Goal: Task Accomplishment & Management: Manage account settings

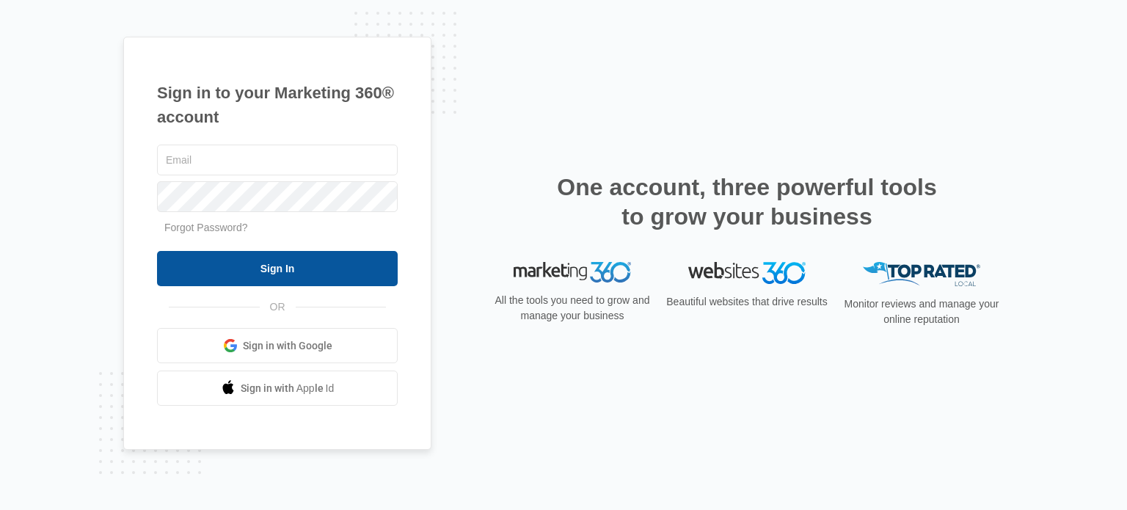
type input "[EMAIL_ADDRESS][DOMAIN_NAME]"
click at [282, 266] on input "Sign In" at bounding box center [277, 268] width 241 height 35
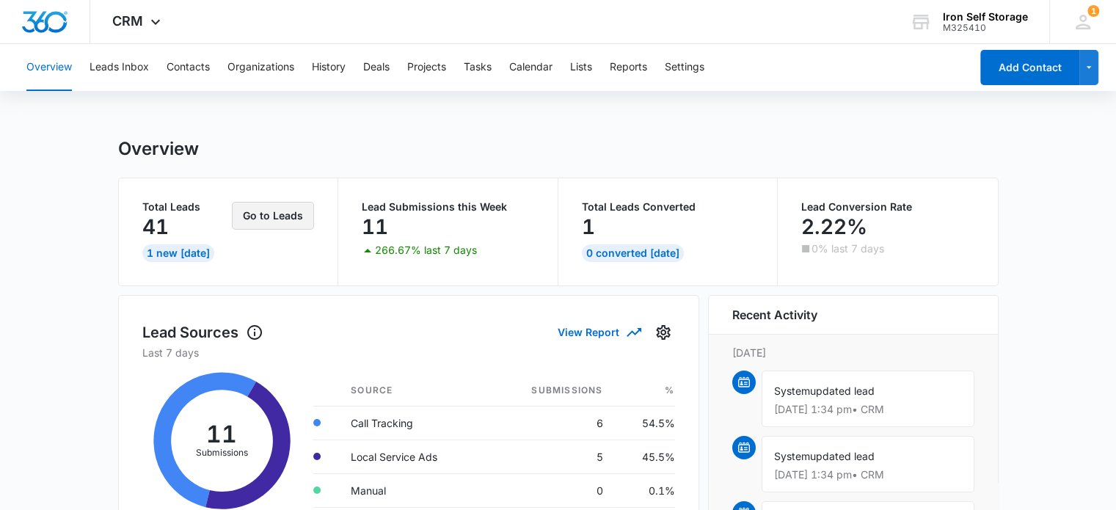
click at [265, 221] on button "Go to Leads" at bounding box center [273, 216] width 82 height 28
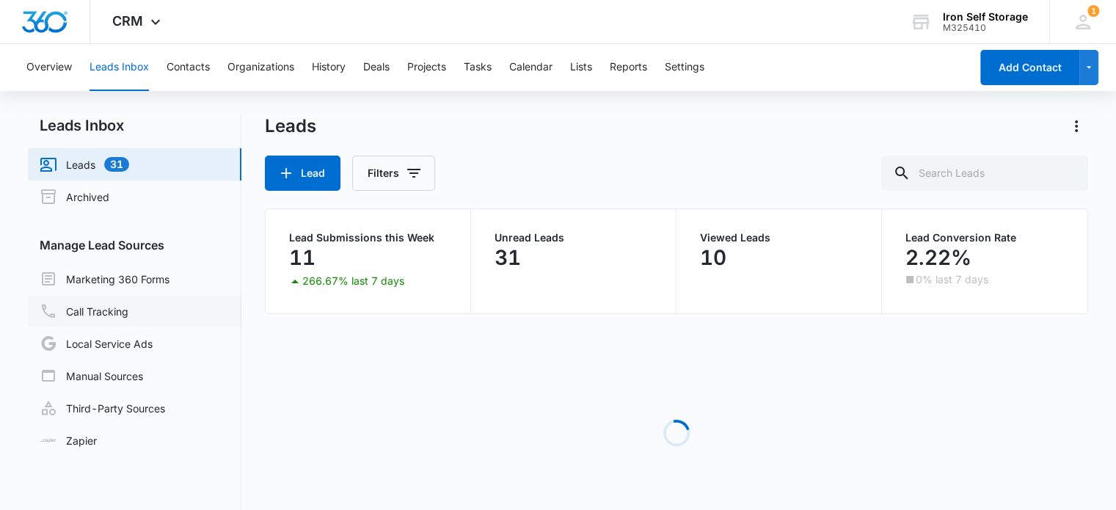
click at [126, 317] on link "Call Tracking" at bounding box center [84, 311] width 89 height 18
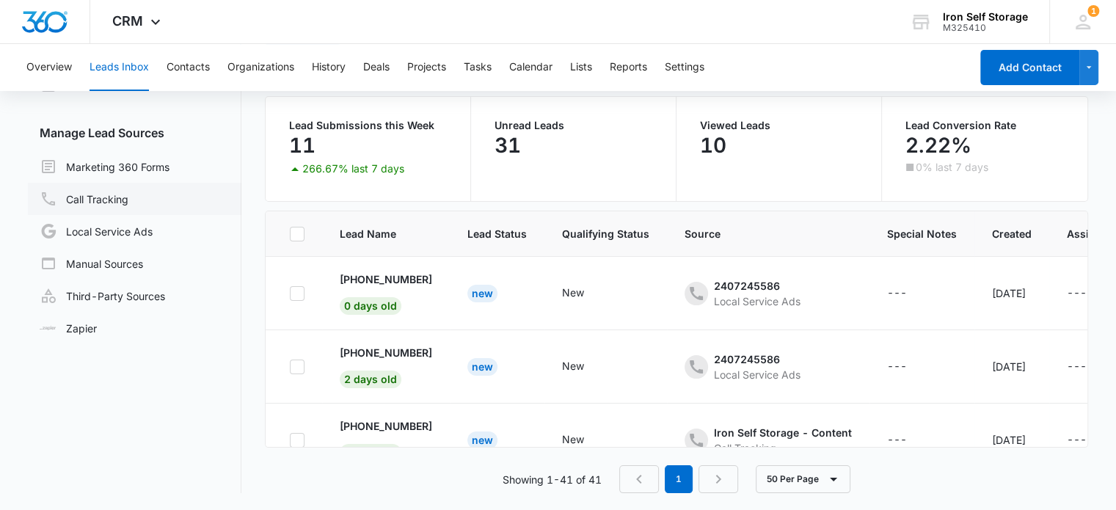
click at [128, 190] on link "Call Tracking" at bounding box center [84, 199] width 89 height 18
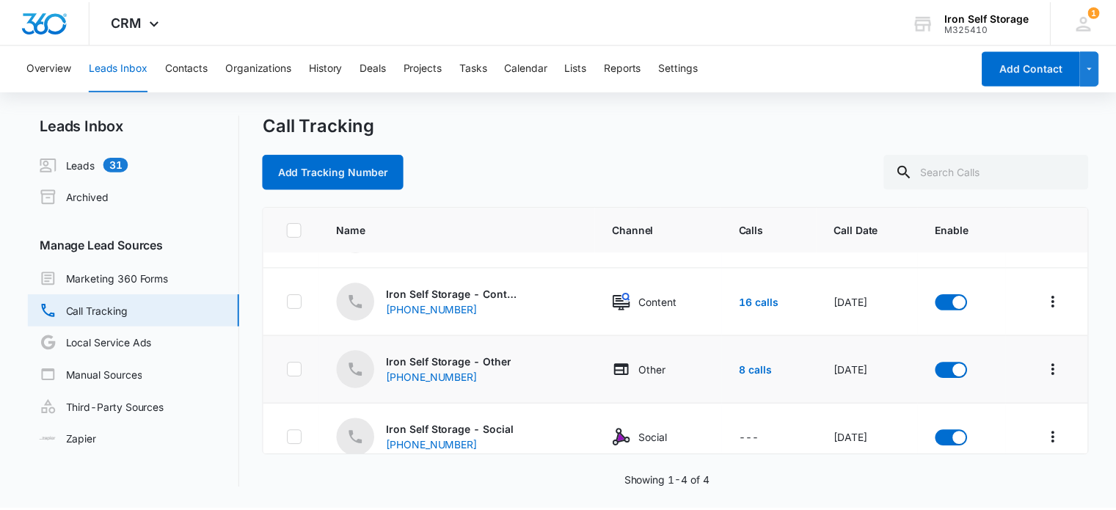
scroll to position [68, 0]
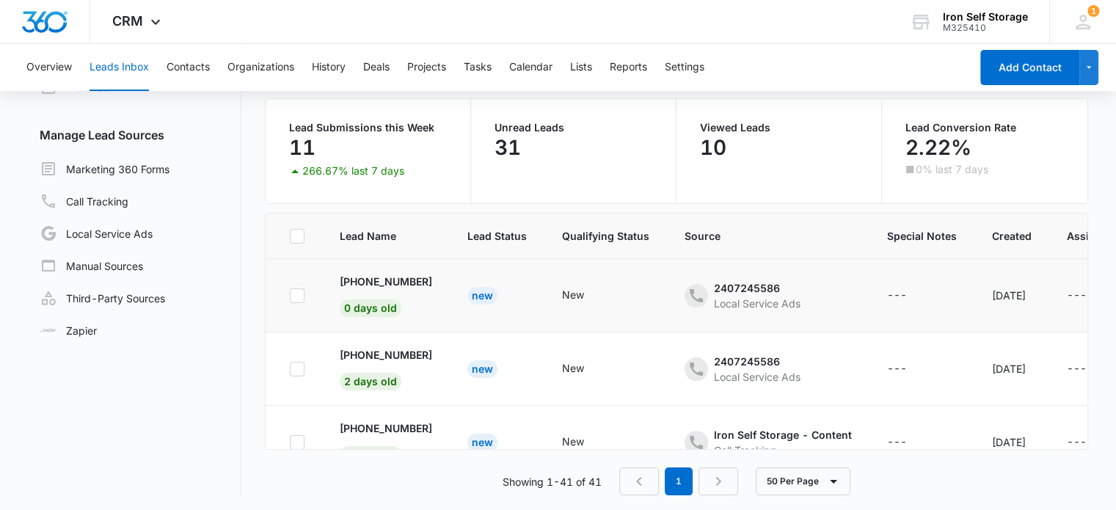
scroll to position [112, 0]
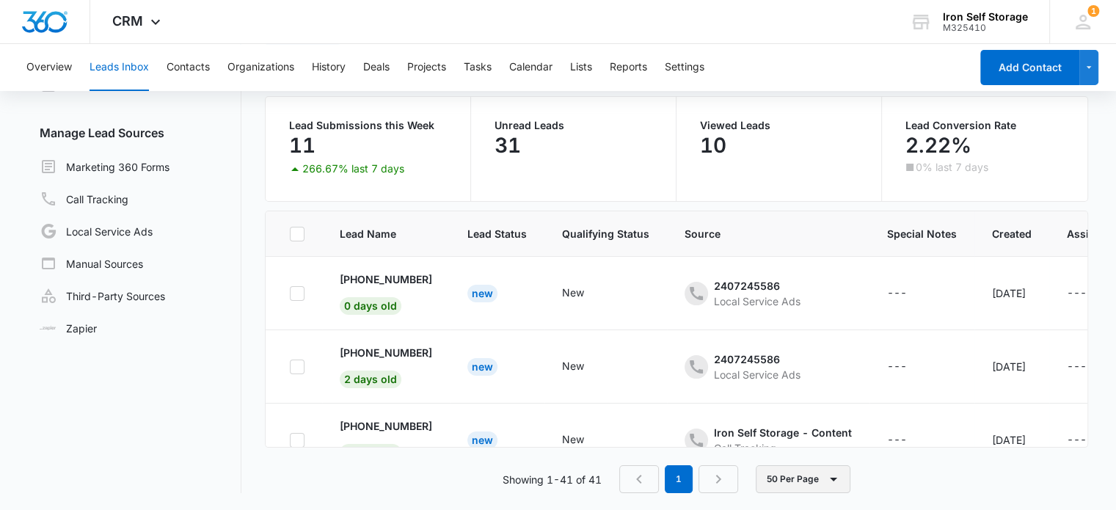
click at [822, 475] on button "50 Per Page" at bounding box center [803, 479] width 95 height 28
click at [826, 435] on div "50 Per Page" at bounding box center [805, 436] width 60 height 10
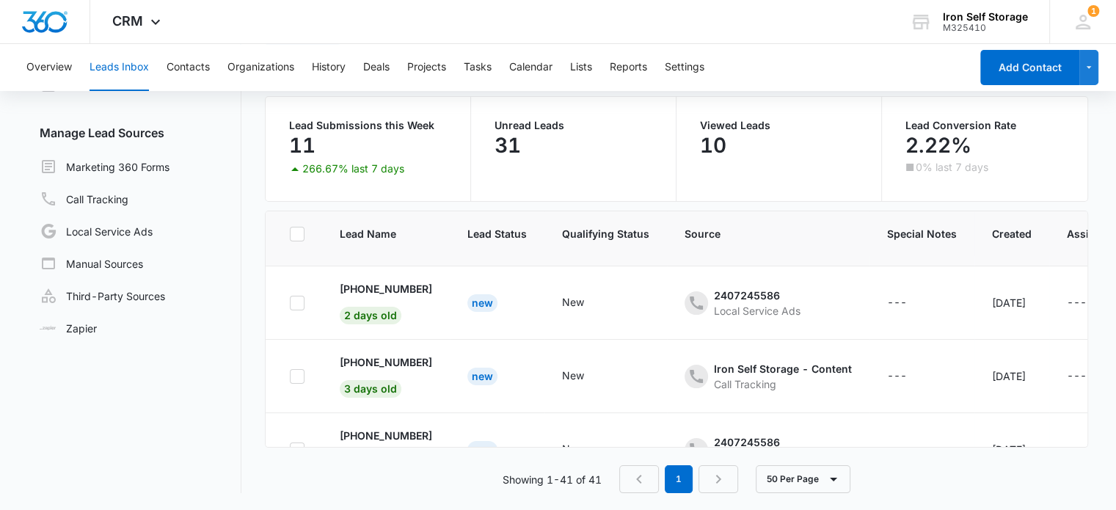
scroll to position [0, 0]
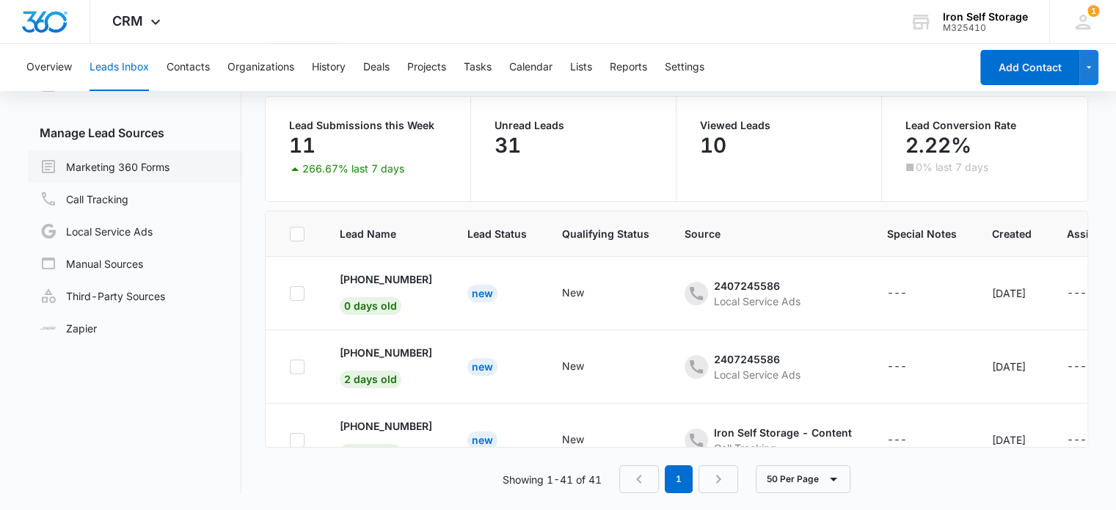
click at [170, 175] on link "Marketing 360 Forms" at bounding box center [105, 167] width 130 height 18
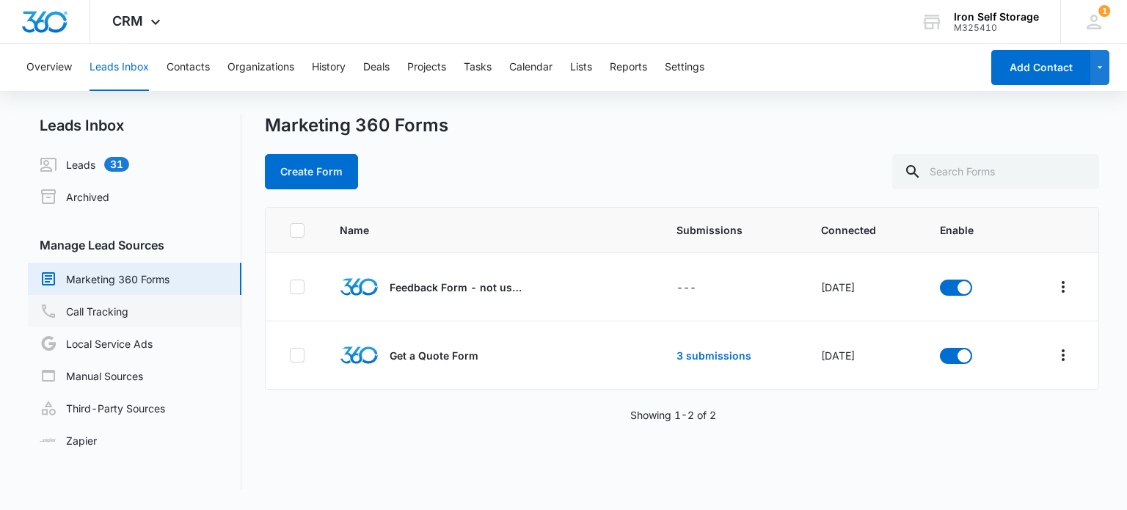
click at [128, 310] on link "Call Tracking" at bounding box center [84, 311] width 89 height 18
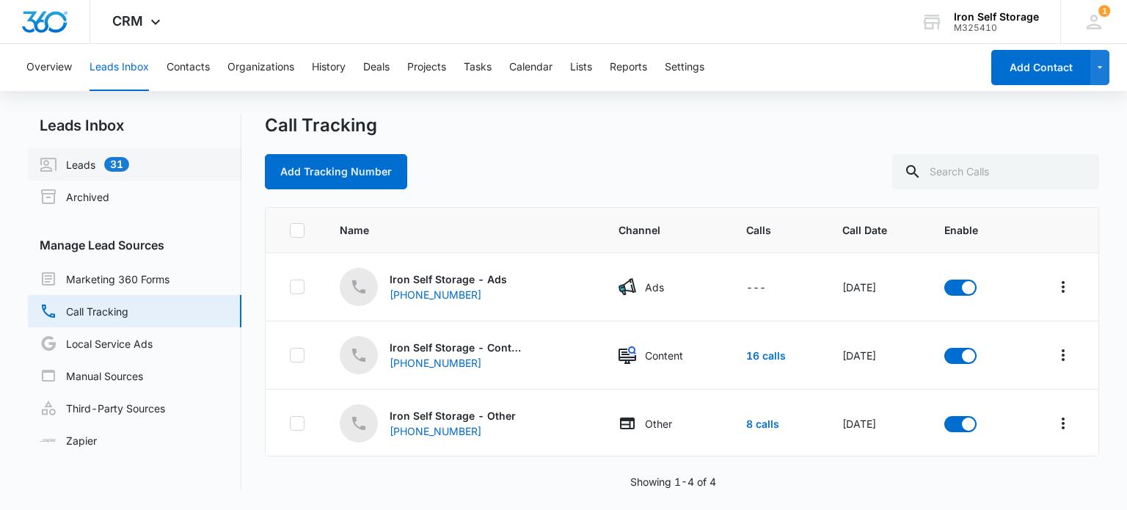
click at [81, 164] on link "Leads 31" at bounding box center [85, 165] width 90 height 18
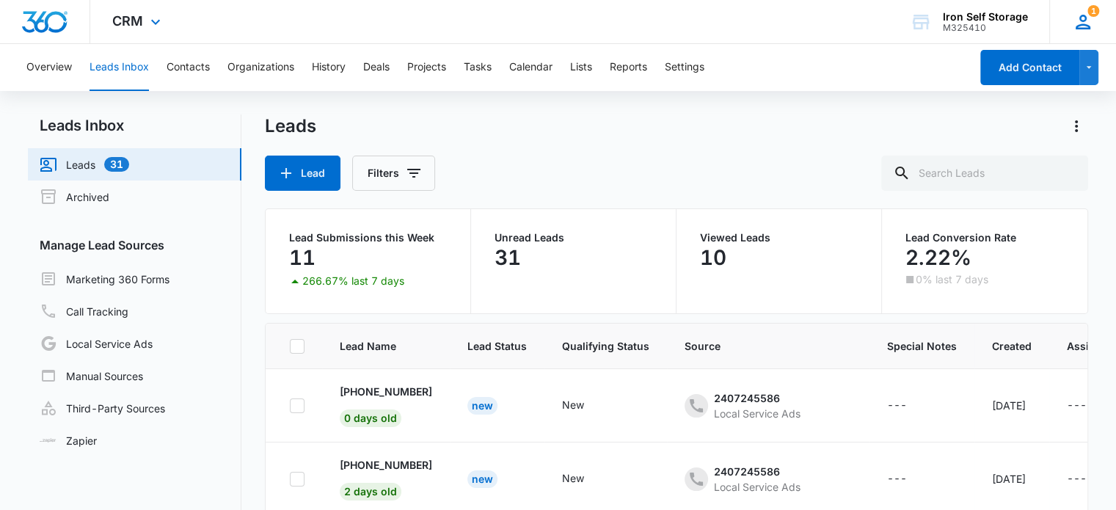
click at [1072, 30] on icon at bounding box center [1083, 22] width 22 height 22
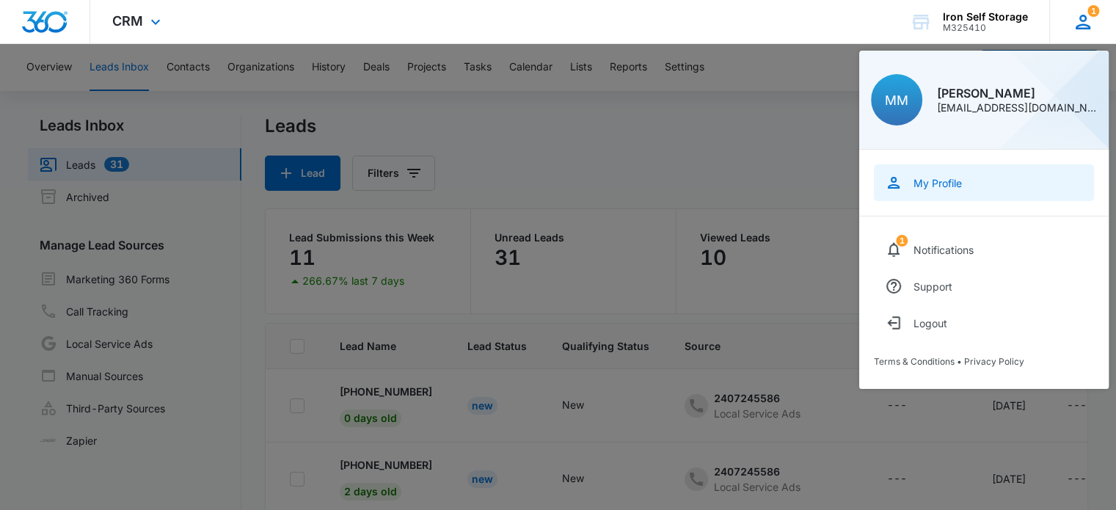
click at [974, 187] on link "My Profile" at bounding box center [984, 182] width 220 height 37
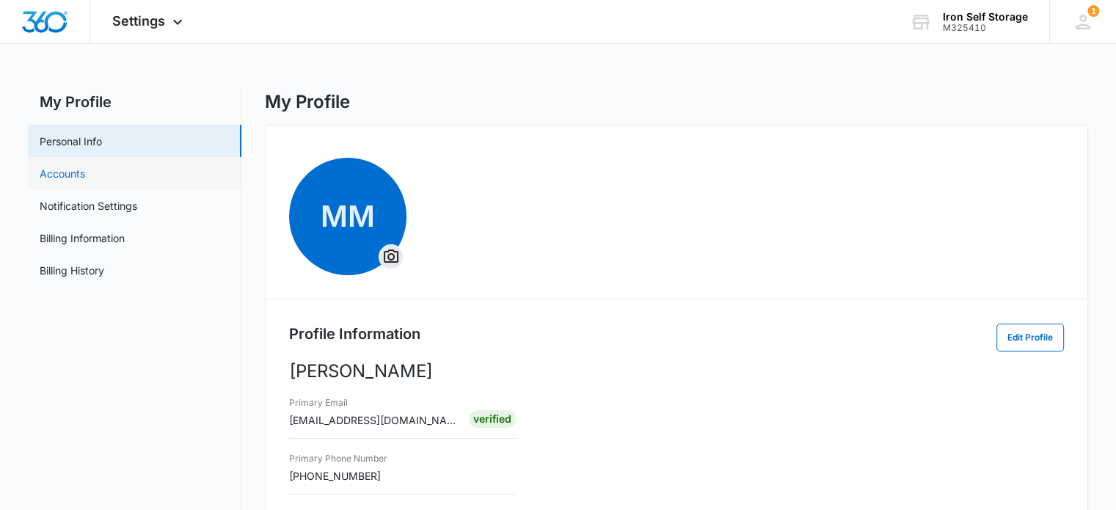
click at [85, 181] on link "Accounts" at bounding box center [62, 173] width 45 height 15
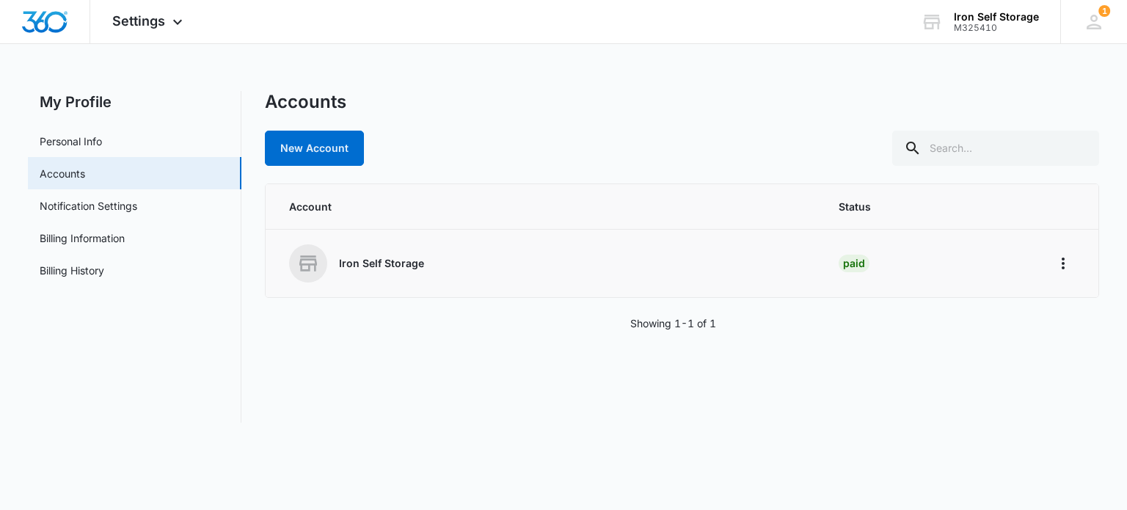
click at [493, 264] on div "Iron Self Storage" at bounding box center [546, 263] width 514 height 38
click at [368, 263] on p "Iron Self Storage" at bounding box center [381, 263] width 85 height 15
click at [1064, 265] on icon "Home" at bounding box center [1063, 264] width 18 height 18
click at [598, 270] on div "Iron Self Storage" at bounding box center [546, 263] width 514 height 38
click at [332, 146] on link "New Account" at bounding box center [314, 148] width 99 height 35
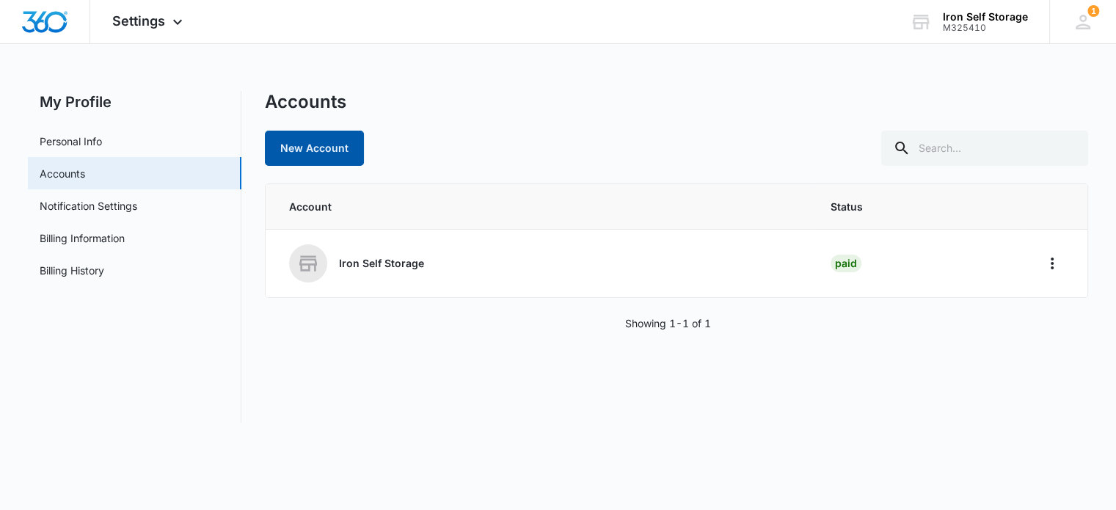
select select "US"
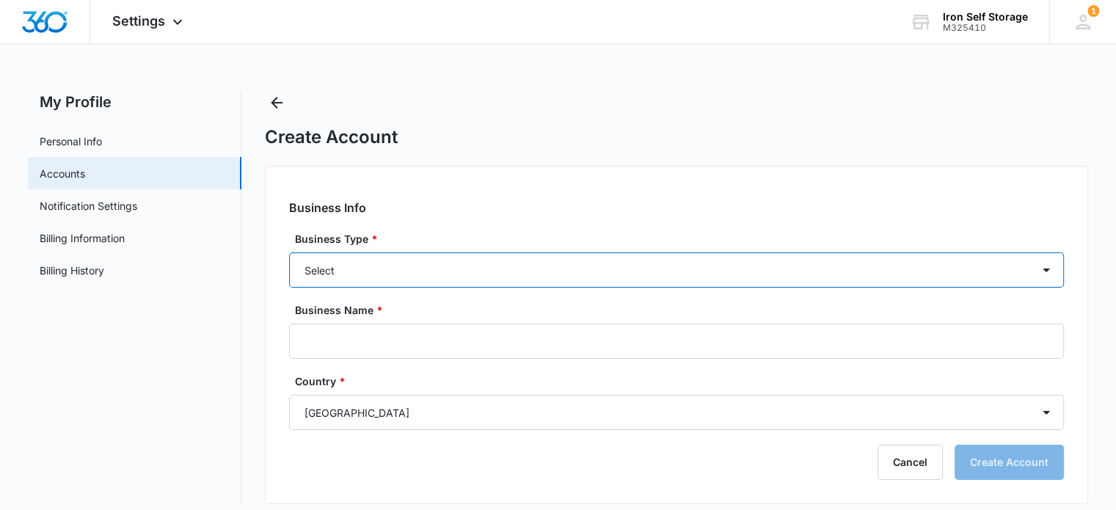
click at [395, 275] on select "Select Accounting / CPA Assisted Living Attorney / Law Firm Auto Repair Carpet …" at bounding box center [676, 269] width 775 height 35
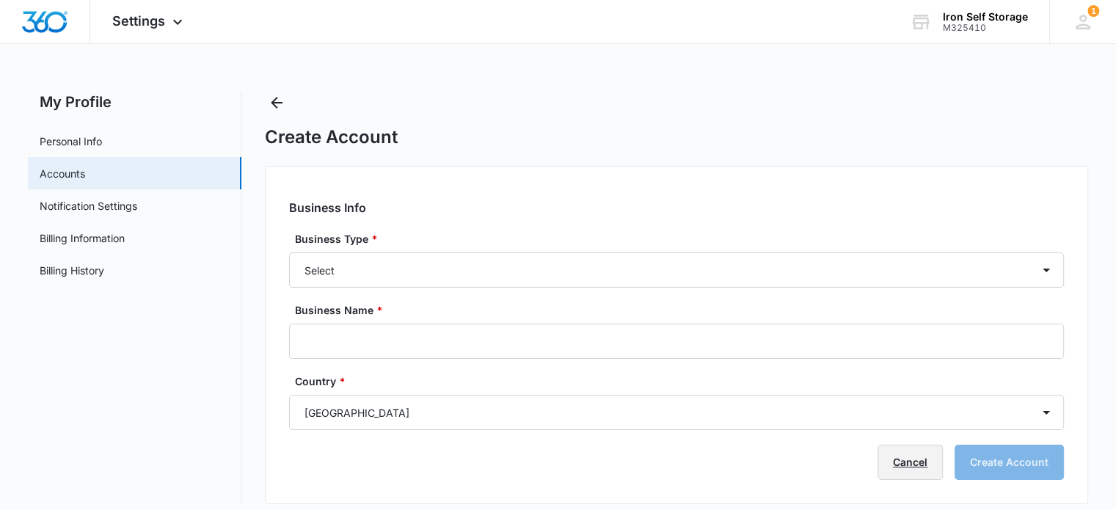
click at [919, 469] on link "Cancel" at bounding box center [910, 462] width 65 height 35
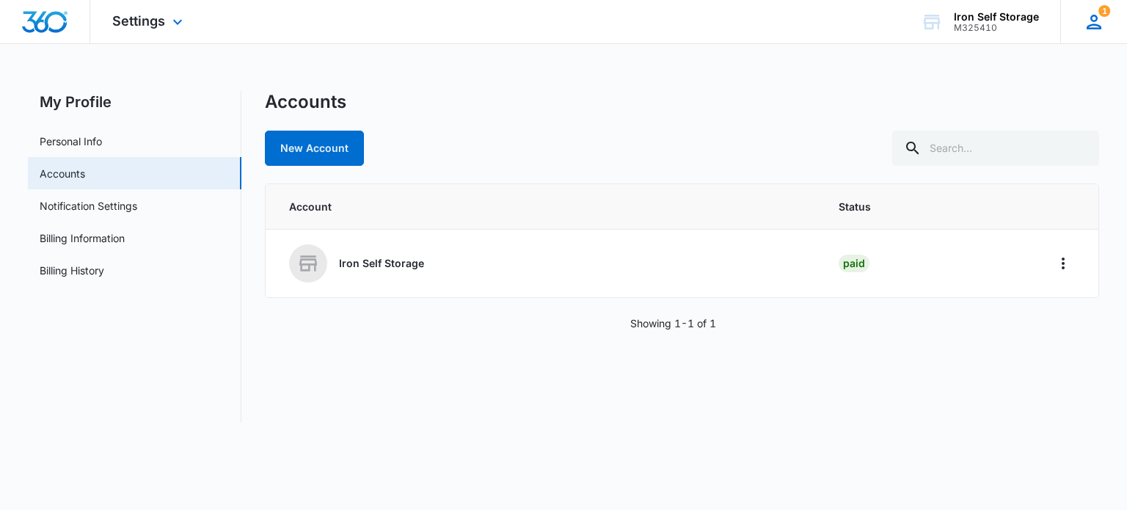
click at [1092, 20] on icon at bounding box center [1094, 22] width 15 height 15
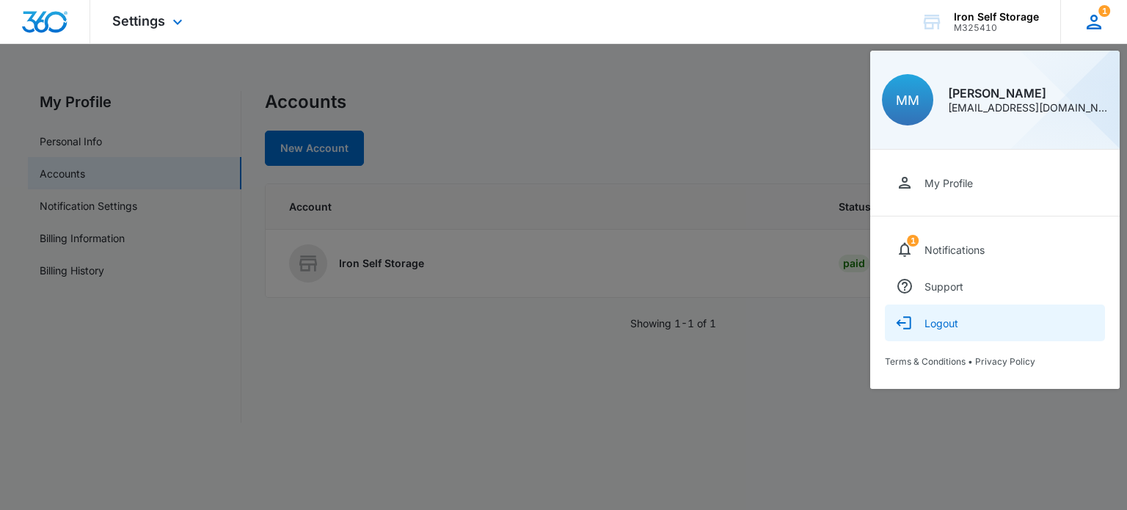
click at [942, 318] on div "Logout" at bounding box center [942, 323] width 34 height 12
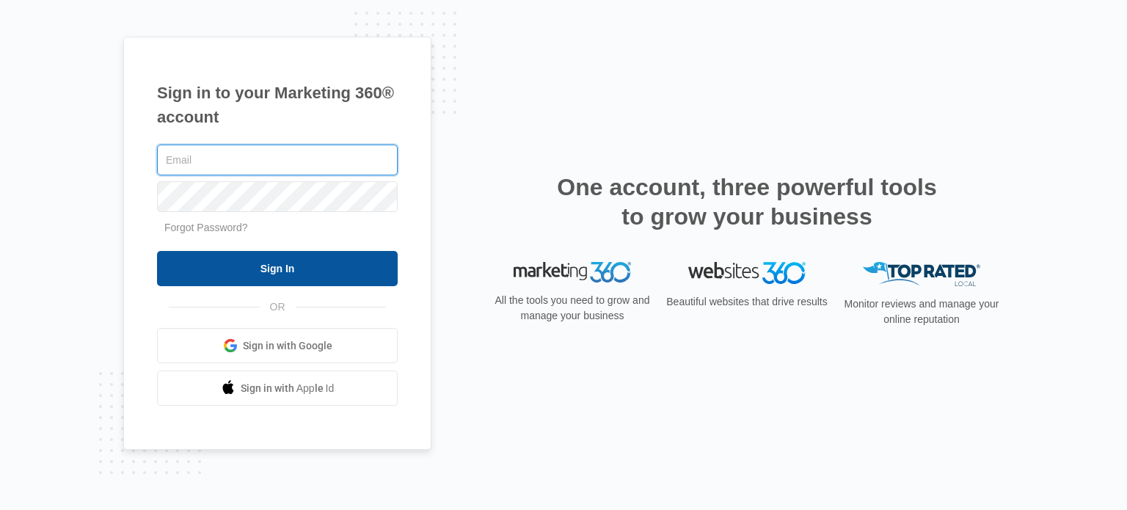
type input "[EMAIL_ADDRESS][DOMAIN_NAME]"
click at [296, 266] on input "Sign In" at bounding box center [277, 268] width 241 height 35
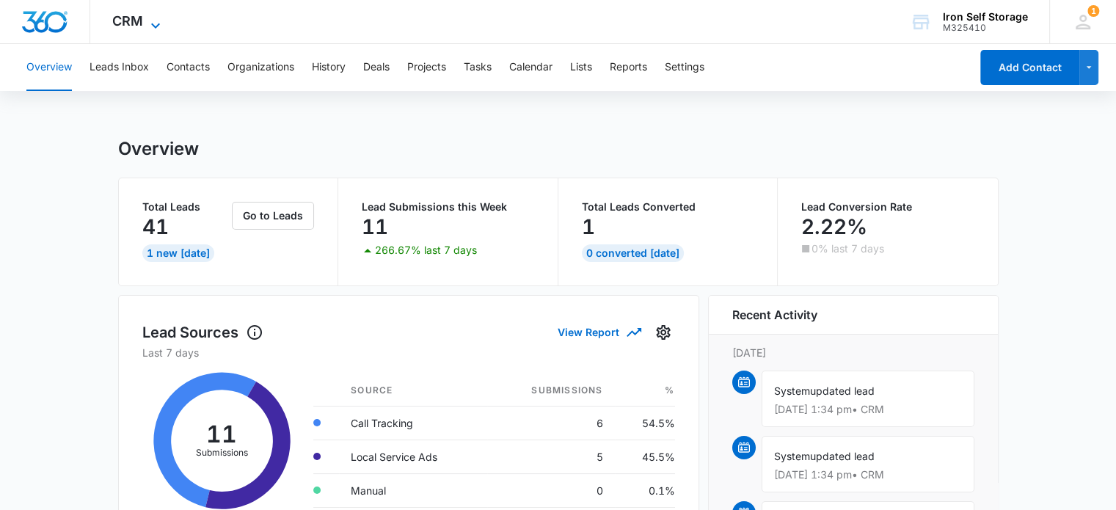
click at [150, 29] on icon at bounding box center [156, 26] width 18 height 18
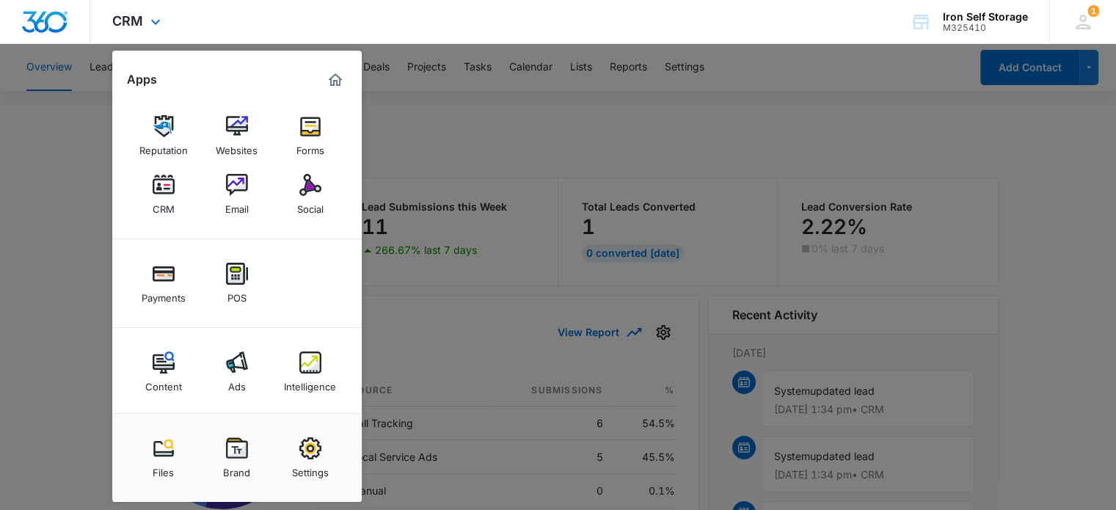
click at [474, 21] on div "CRM Apps Reputation Websites Forms CRM Email Social Payments POS Content Ads In…" at bounding box center [558, 22] width 1116 height 44
click at [757, 141] on div at bounding box center [558, 255] width 1116 height 510
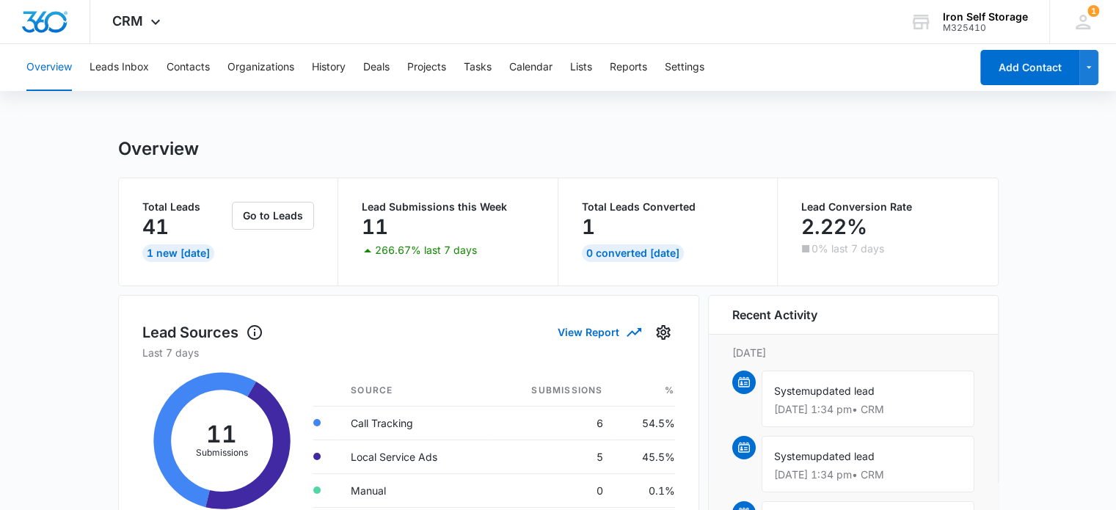
click at [150, 25] on icon at bounding box center [156, 26] width 18 height 18
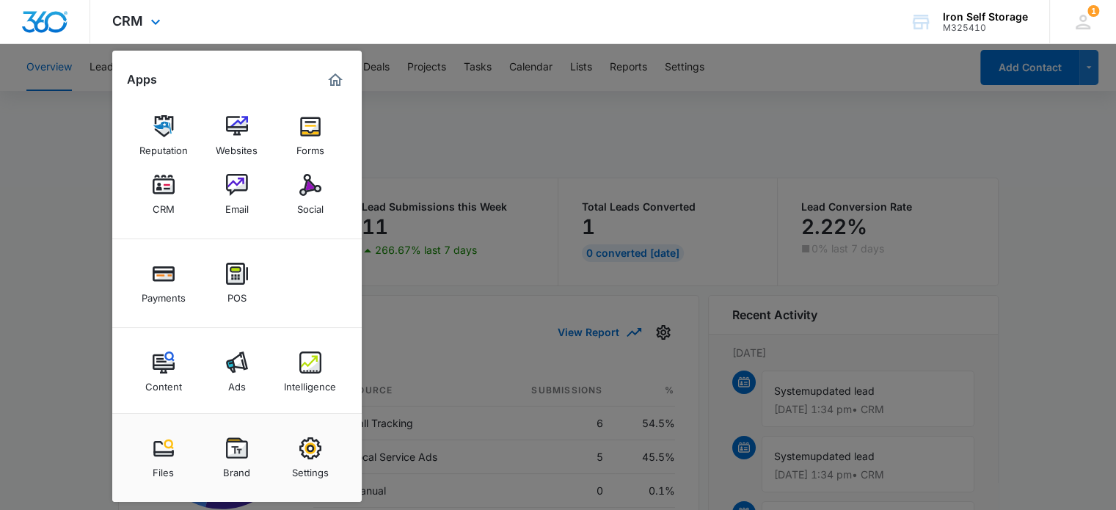
click at [210, 18] on div "CRM Apps Reputation Websites Forms CRM Email Social Payments POS Content Ads In…" at bounding box center [558, 22] width 1116 height 44
click at [209, 27] on div "CRM Apps Reputation Websites Forms CRM Email Social Payments POS Content Ads In…" at bounding box center [558, 22] width 1116 height 44
click at [329, 81] on img "Marketing 360® Dashboard" at bounding box center [336, 80] width 18 height 18
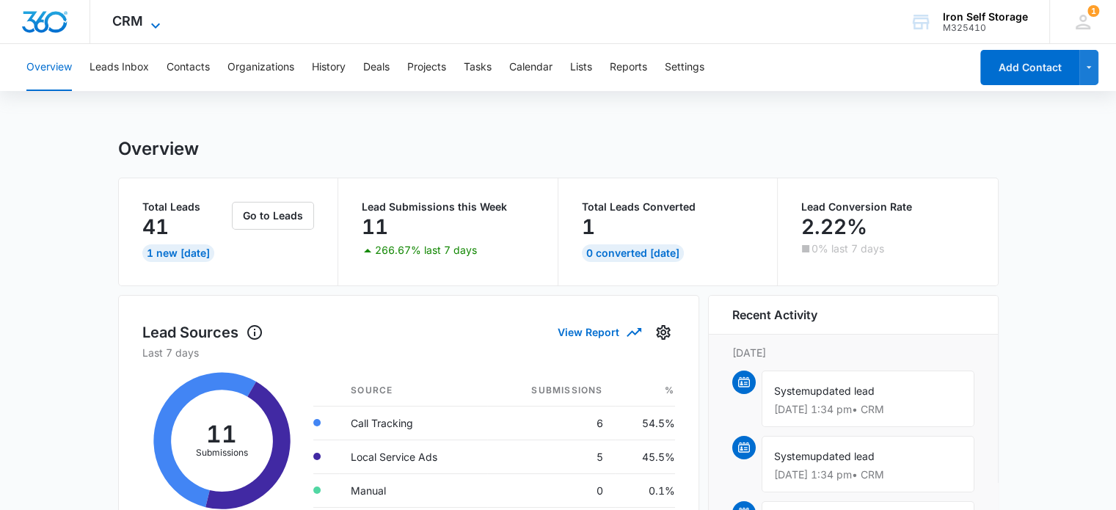
click at [152, 29] on icon at bounding box center [156, 26] width 18 height 18
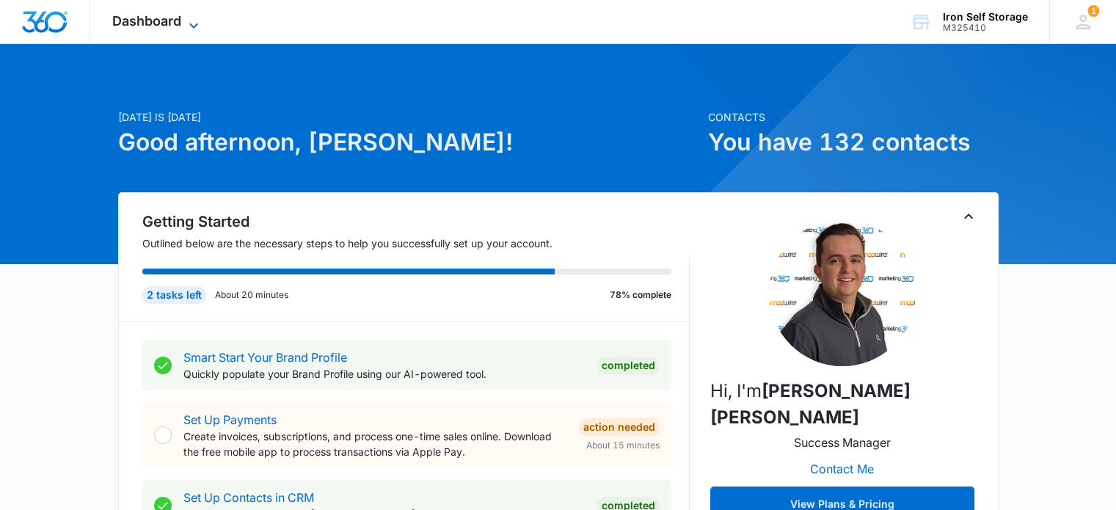
click at [190, 23] on icon at bounding box center [194, 26] width 18 height 18
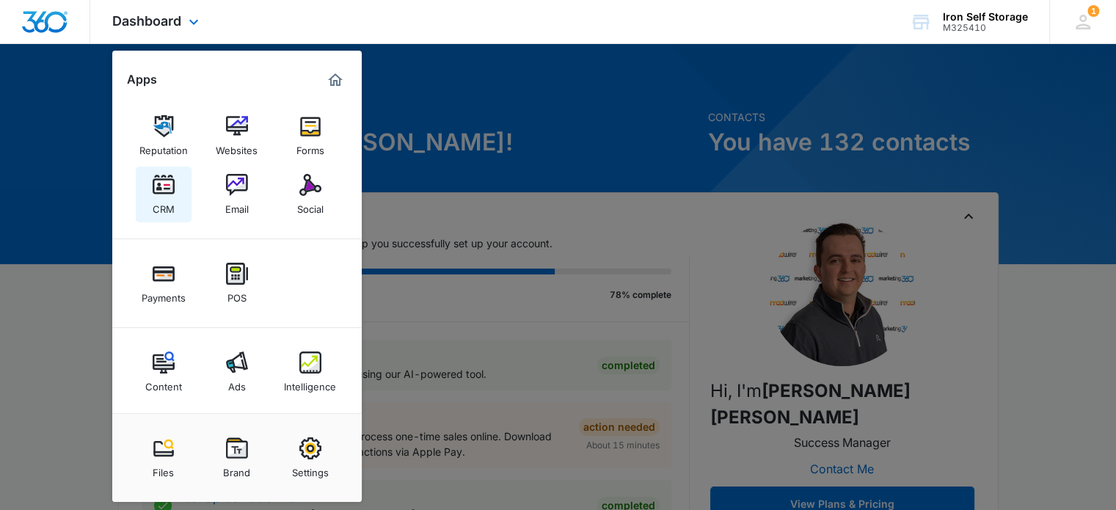
click at [167, 187] on img at bounding box center [164, 185] width 22 height 22
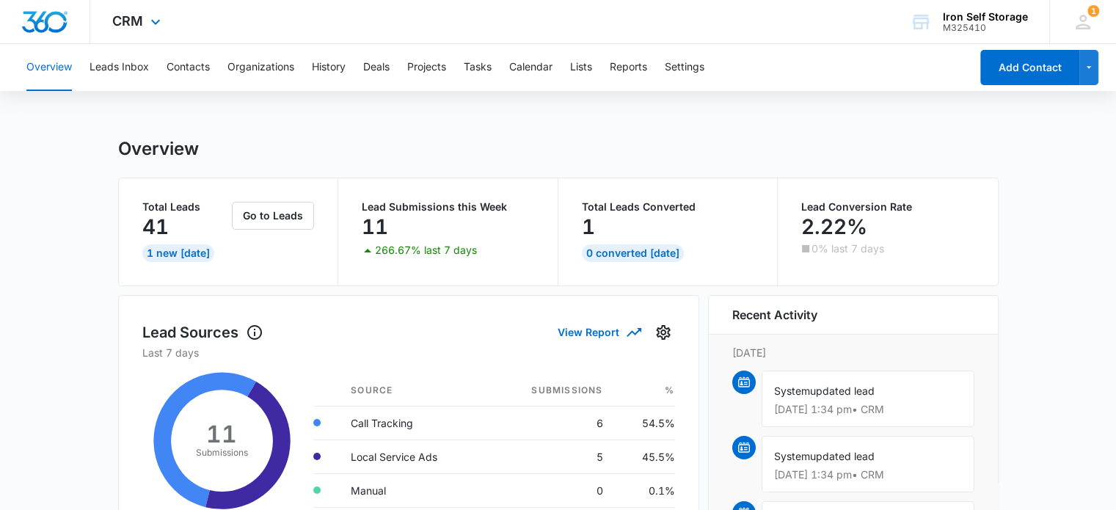
click at [159, 32] on div "CRM Apps Reputation Websites Forms CRM Email Social Payments POS Content Ads In…" at bounding box center [138, 21] width 96 height 43
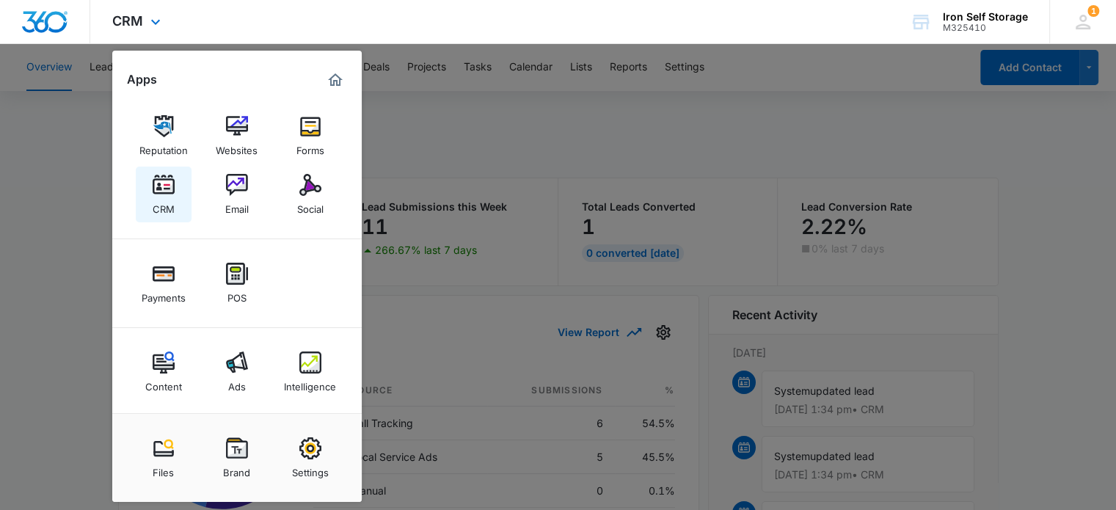
click at [180, 193] on link "CRM" at bounding box center [164, 195] width 56 height 56
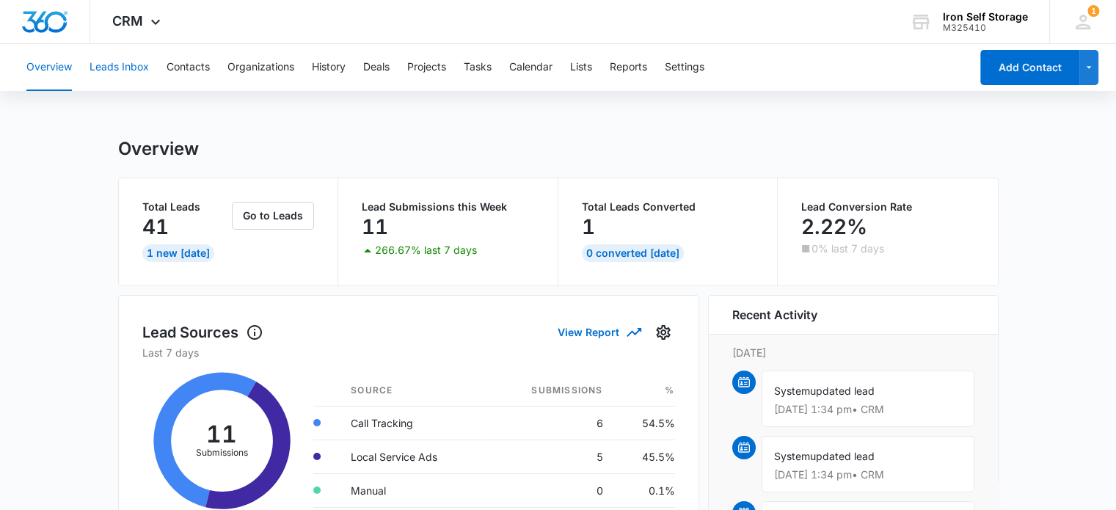
click at [126, 75] on button "Leads Inbox" at bounding box center [119, 67] width 59 height 47
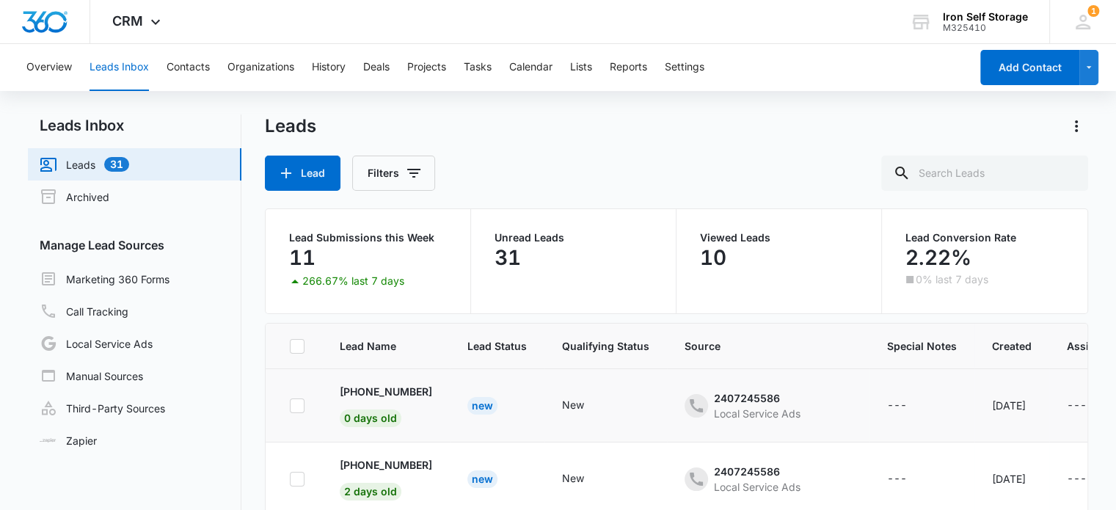
click at [435, 414] on td "+15807596017 0 days old" at bounding box center [386, 405] width 128 height 73
click at [327, 63] on button "History" at bounding box center [329, 67] width 34 height 47
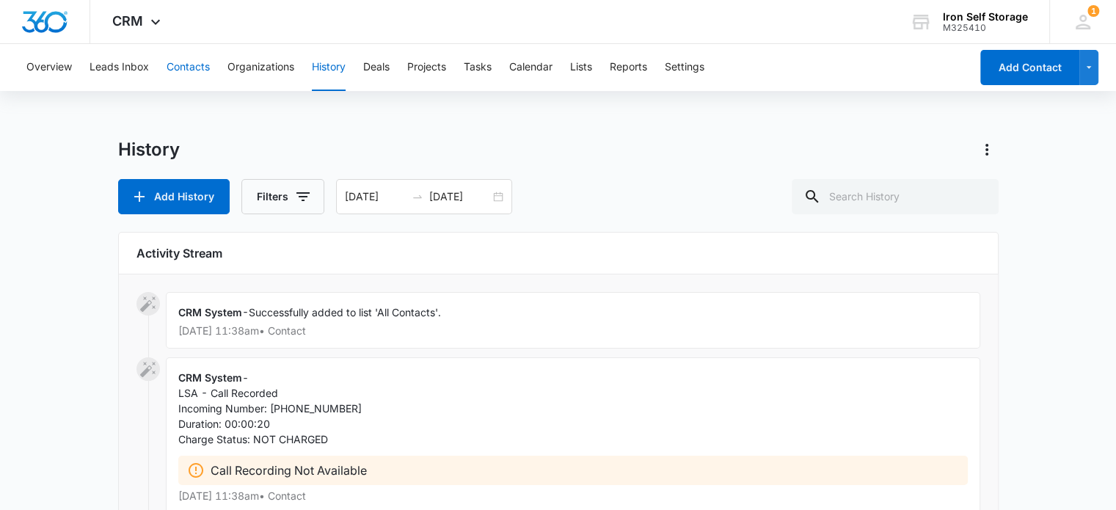
click at [194, 65] on button "Contacts" at bounding box center [188, 67] width 43 height 47
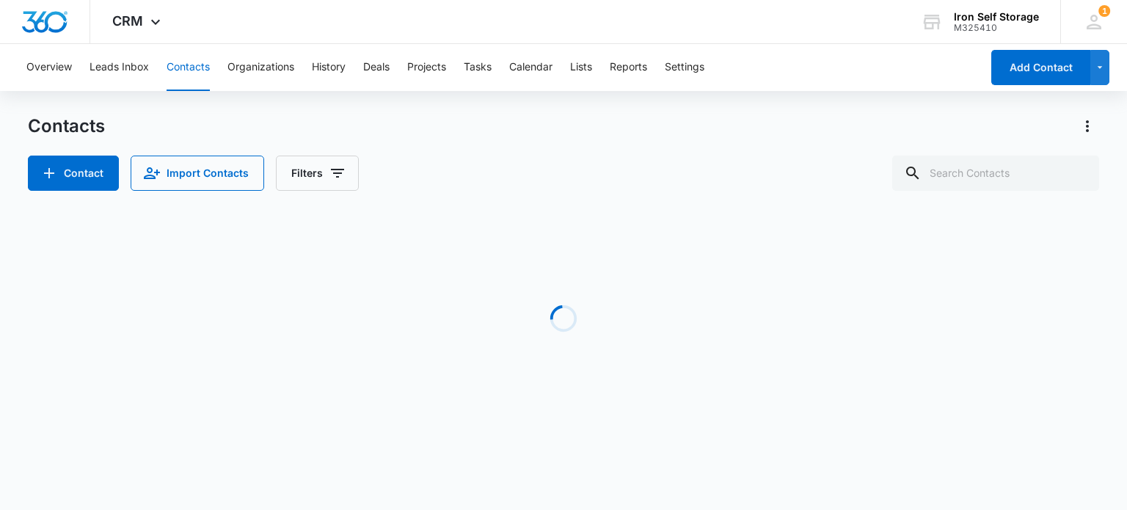
click at [572, 61] on div "Overview Leads Inbox Contacts Organizations History Deals Projects Tasks Calend…" at bounding box center [499, 67] width 963 height 47
click at [578, 66] on button "Lists" at bounding box center [581, 67] width 22 height 47
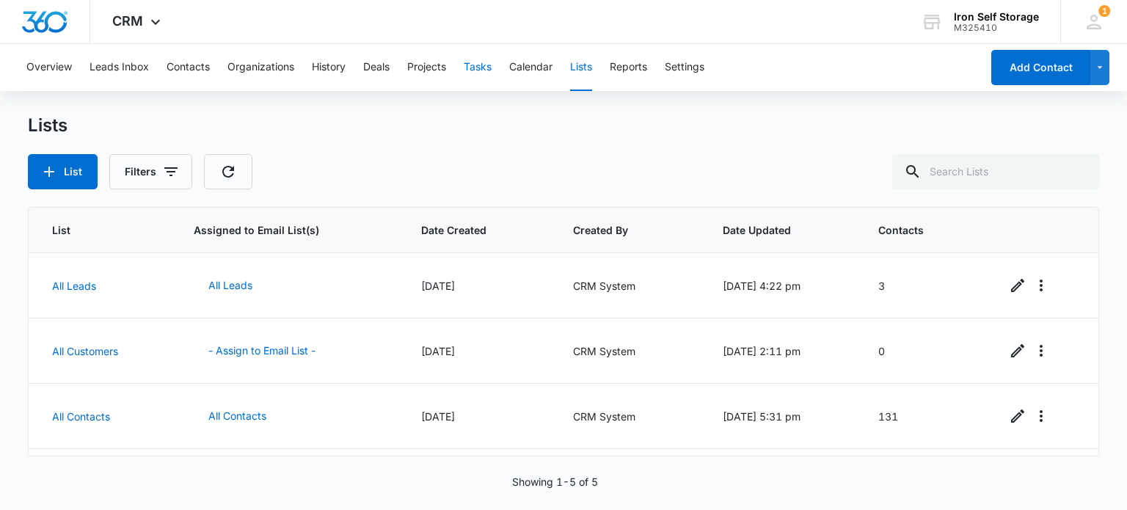
click at [477, 69] on button "Tasks" at bounding box center [478, 67] width 28 height 47
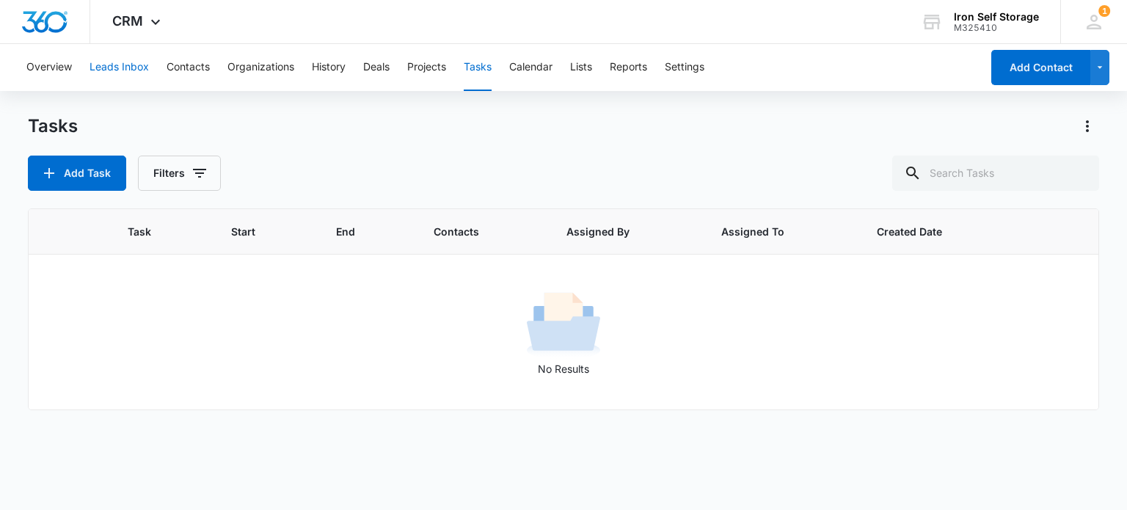
click at [140, 68] on button "Leads Inbox" at bounding box center [119, 67] width 59 height 47
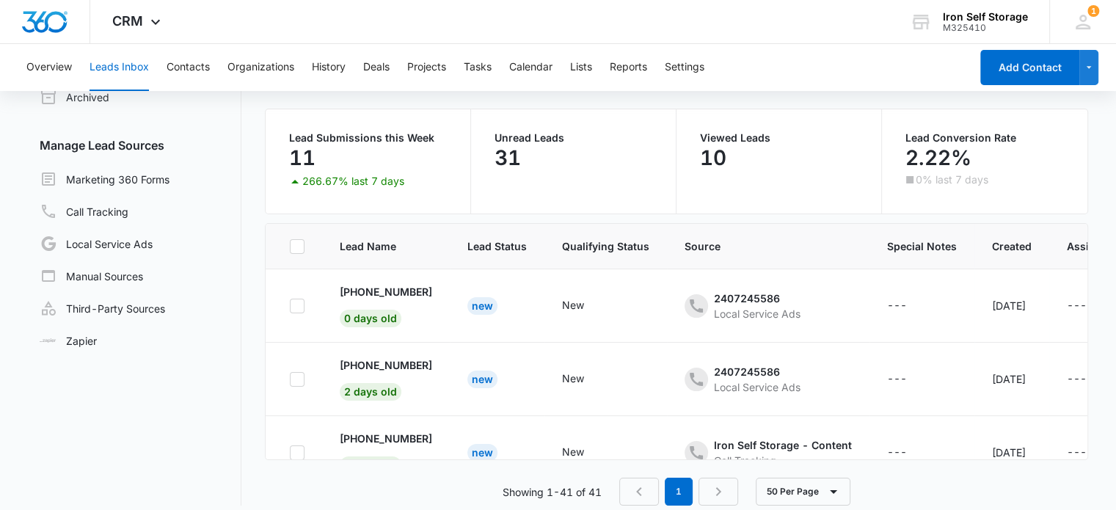
scroll to position [112, 0]
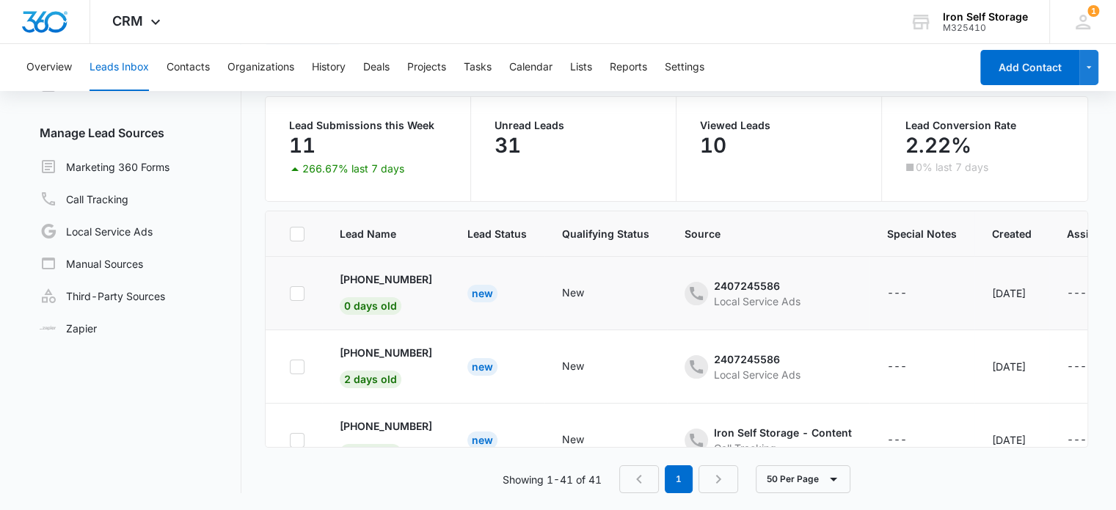
click at [873, 280] on td "---" at bounding box center [922, 293] width 105 height 73
click at [870, 280] on td "---" at bounding box center [922, 293] width 105 height 73
click at [368, 277] on p "+15807596017" at bounding box center [386, 279] width 92 height 15
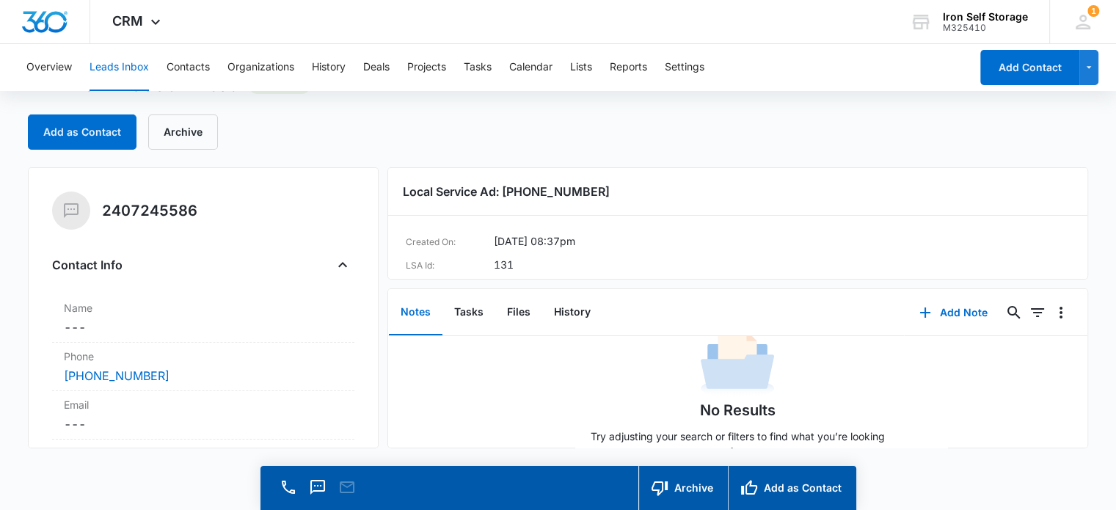
scroll to position [76, 0]
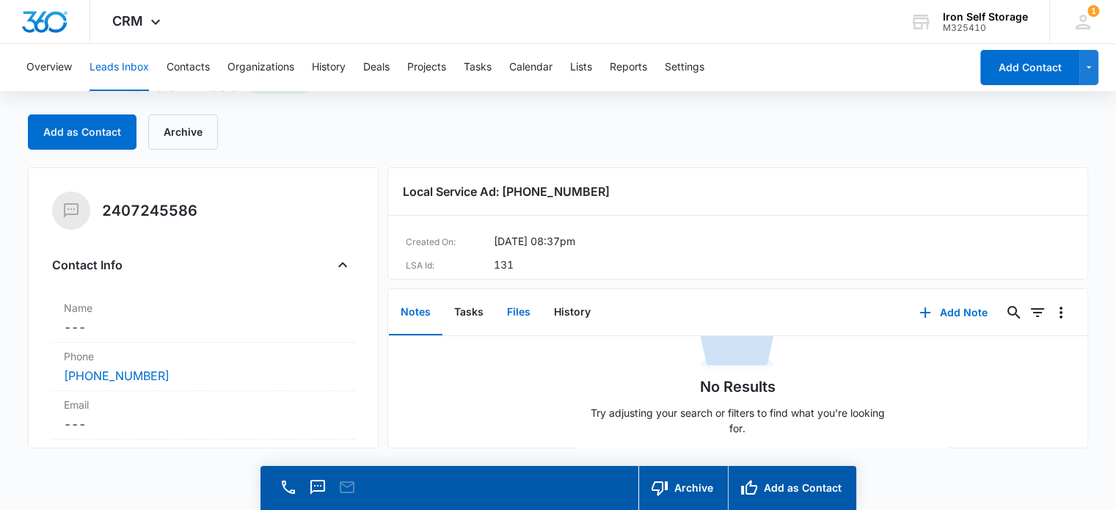
click at [525, 320] on button "Files" at bounding box center [518, 312] width 47 height 45
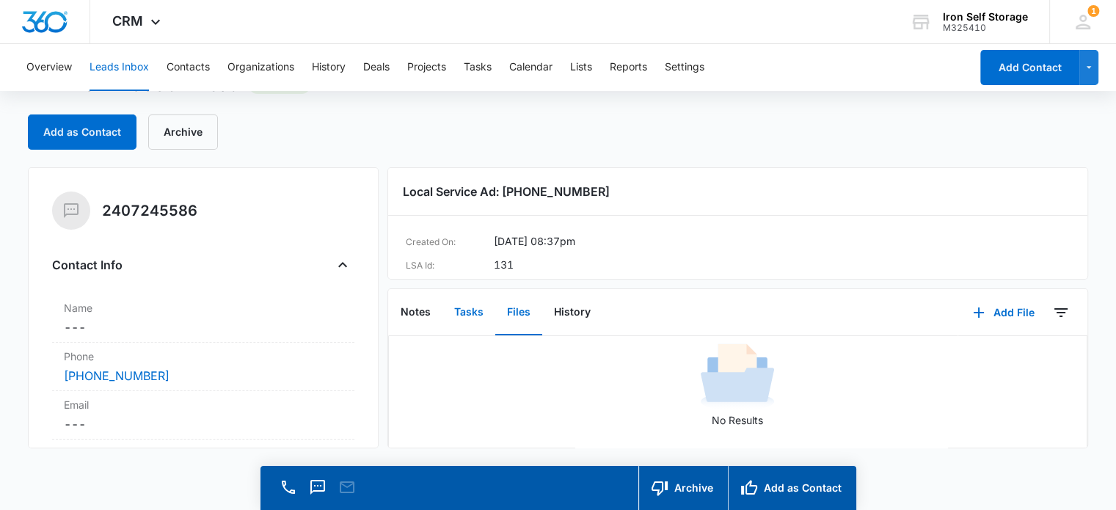
click at [489, 316] on button "Tasks" at bounding box center [468, 312] width 53 height 45
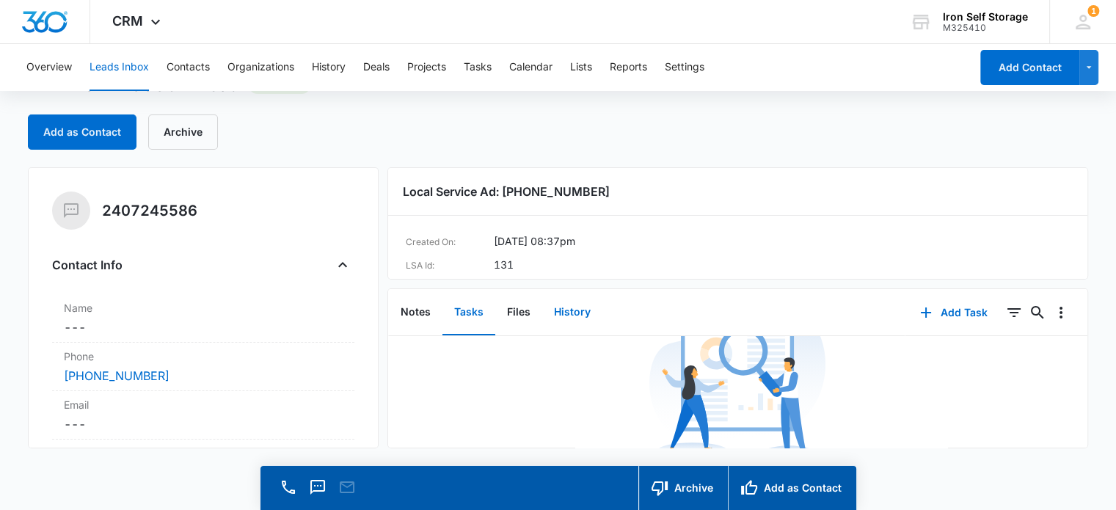
click at [553, 310] on button "History" at bounding box center [572, 312] width 60 height 45
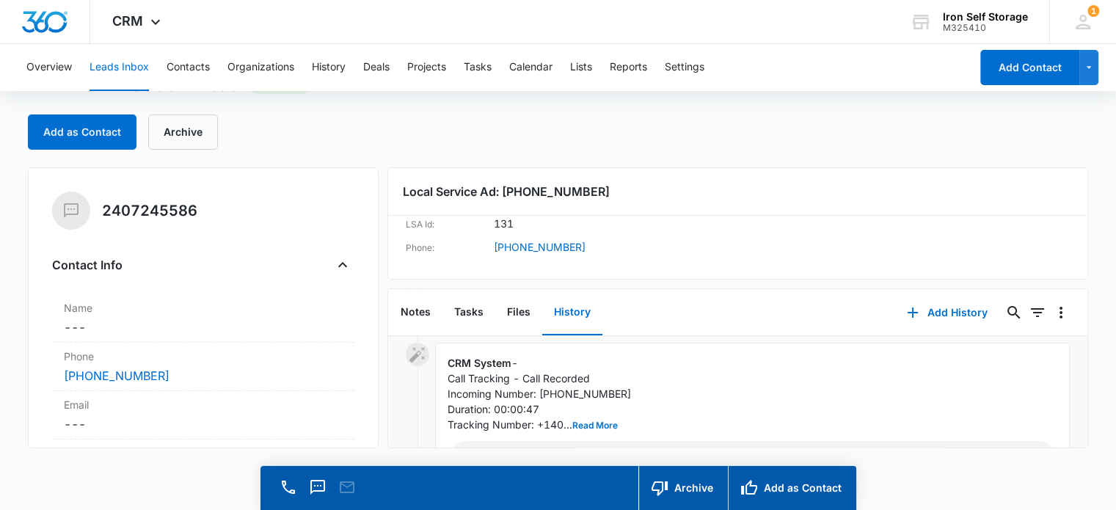
scroll to position [150, 0]
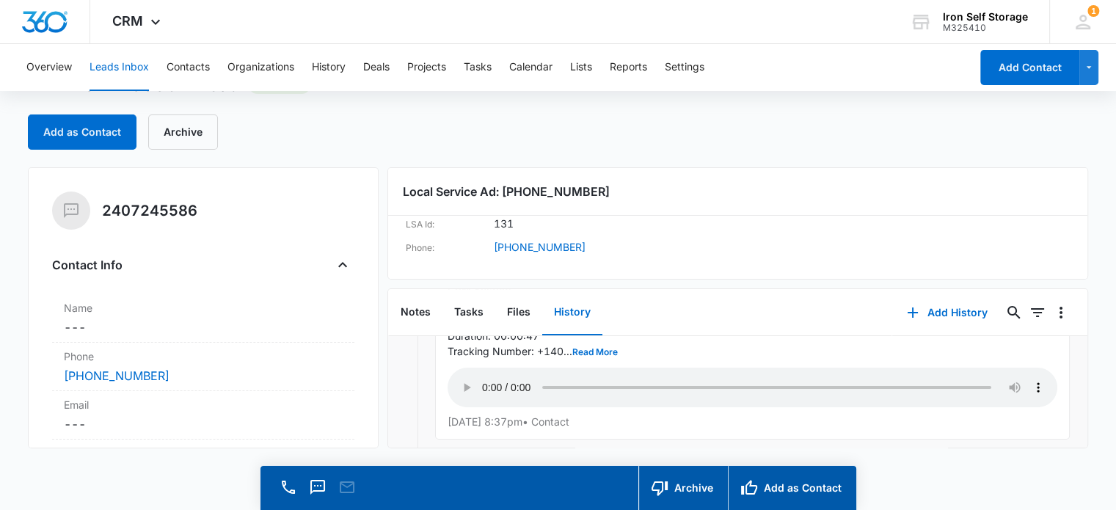
click at [128, 70] on button "Leads Inbox" at bounding box center [119, 67] width 59 height 47
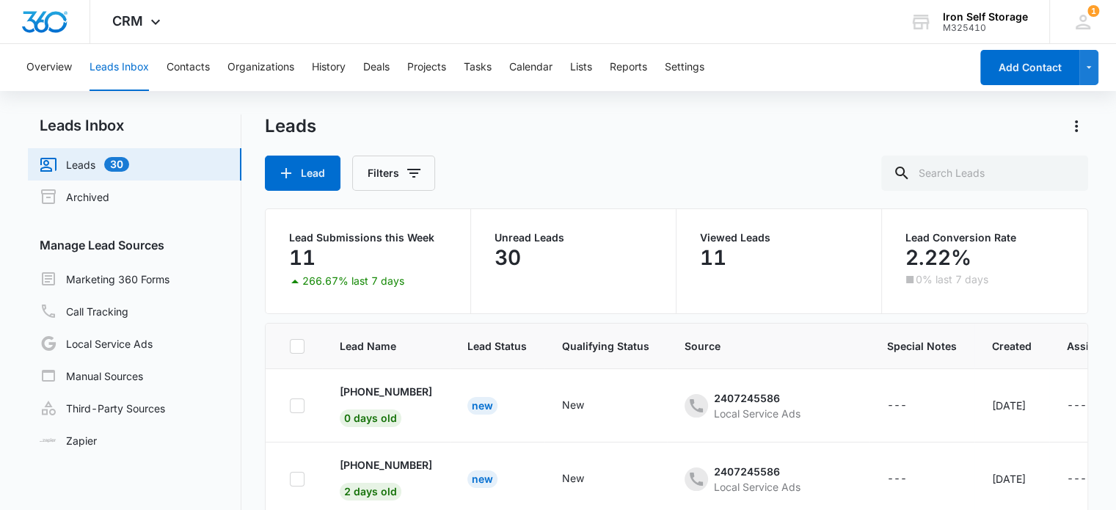
scroll to position [73, 0]
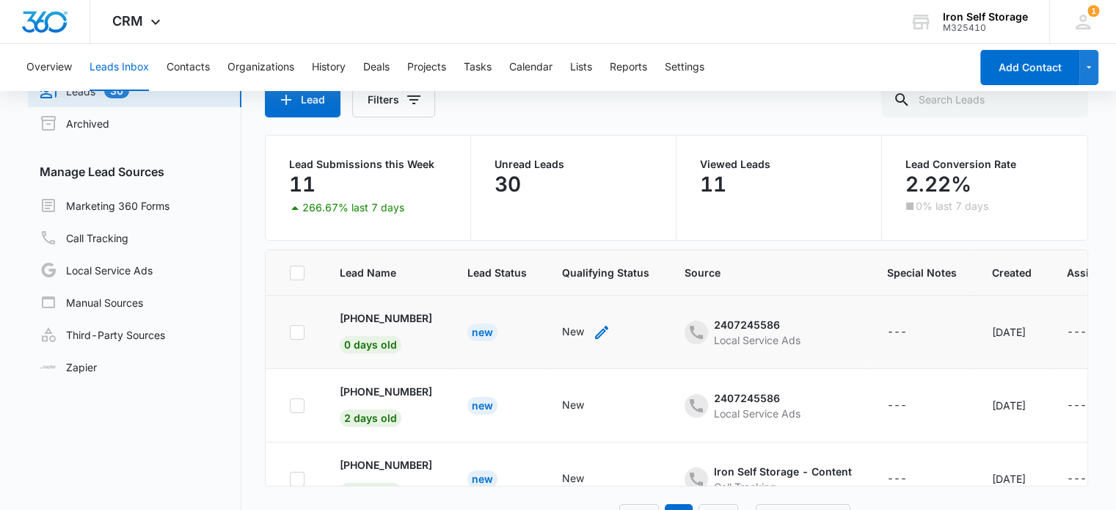
click at [565, 332] on div "New" at bounding box center [573, 331] width 22 height 15
click at [401, 318] on p "+15807596017" at bounding box center [386, 317] width 92 height 15
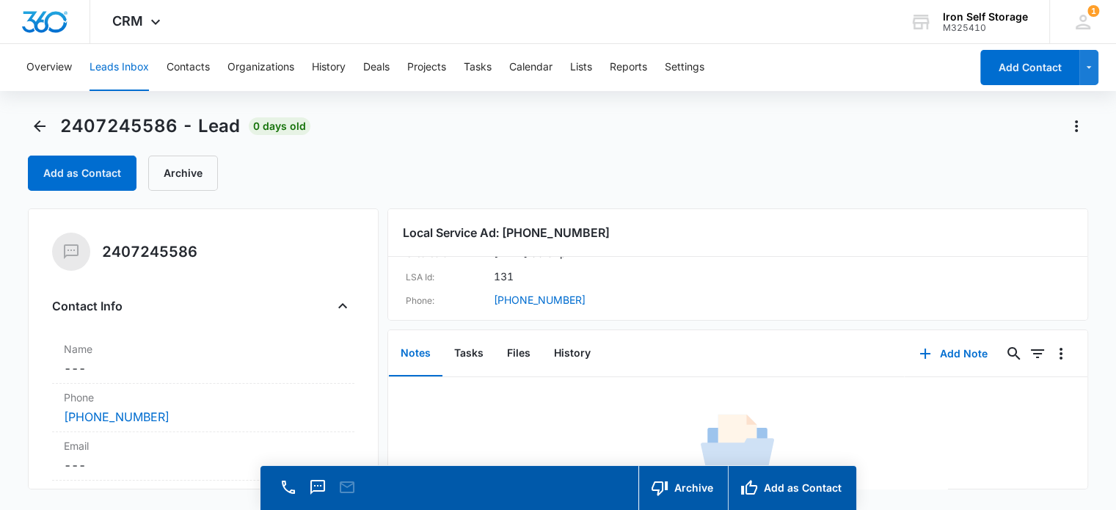
scroll to position [41, 0]
click at [570, 349] on button "History" at bounding box center [572, 353] width 60 height 45
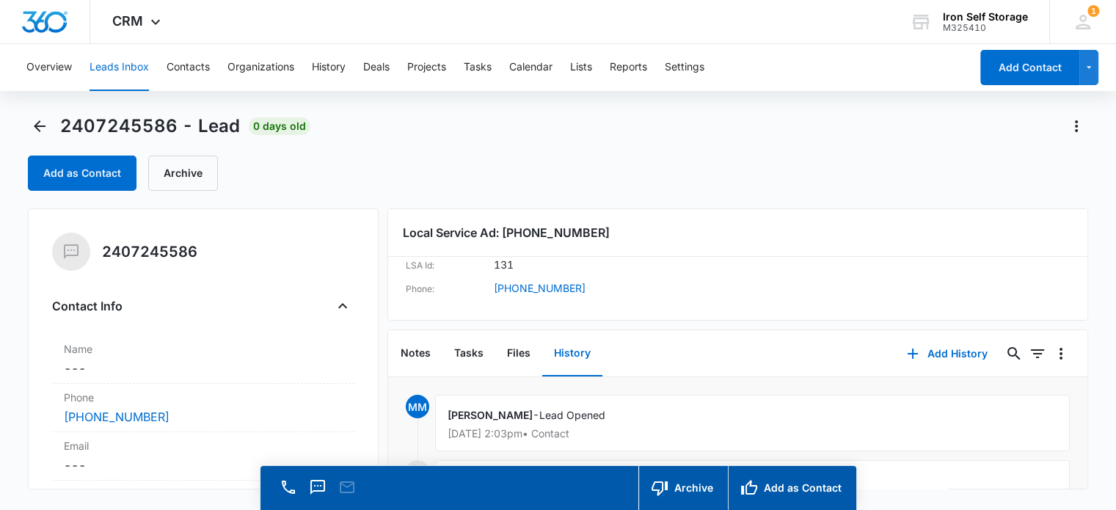
click at [414, 126] on div "2407245586 - Lead 0 days old" at bounding box center [558, 125] width 1060 height 23
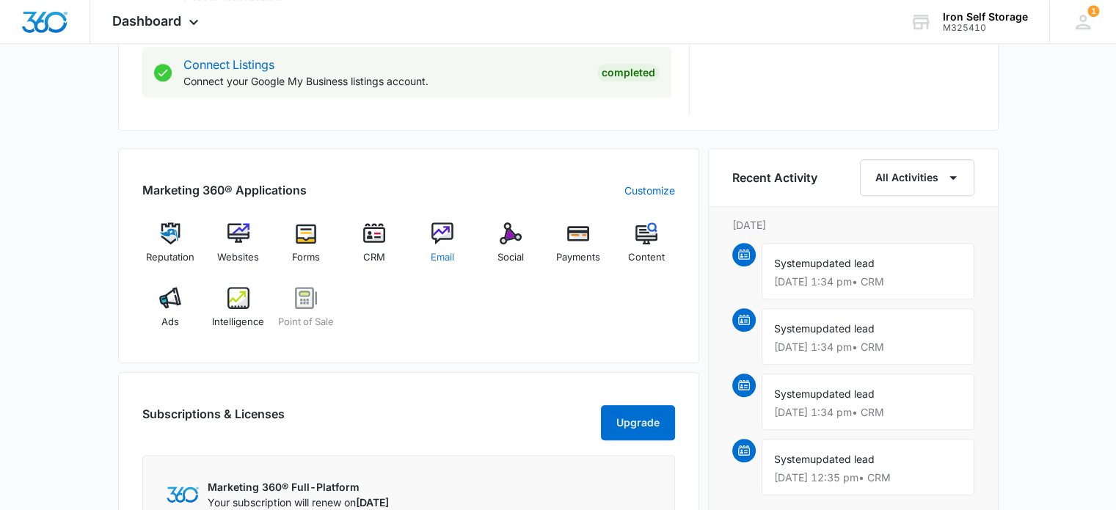
scroll to position [782, 0]
